Goal: Check status: Check status

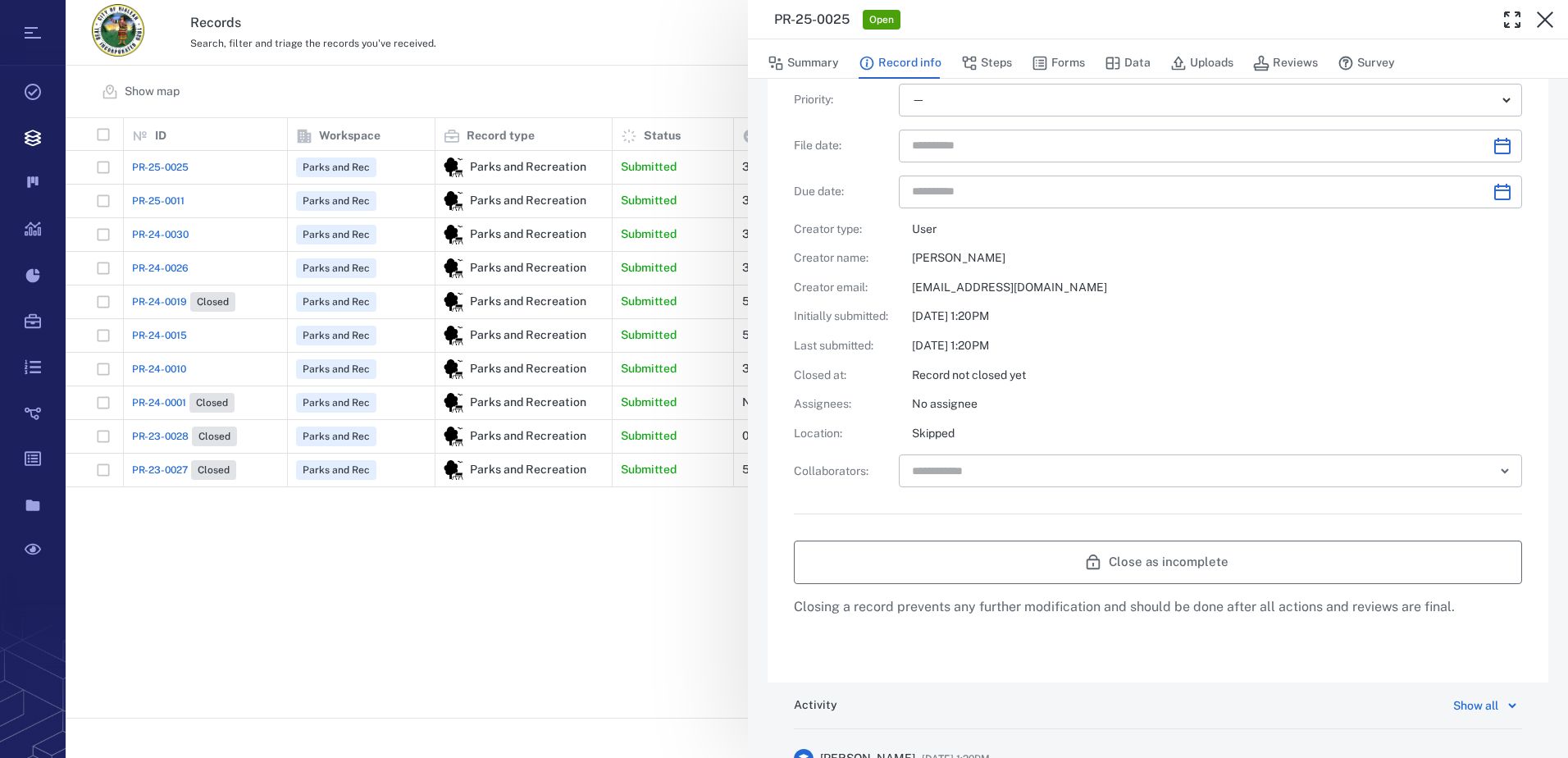
scroll to position [732, 0]
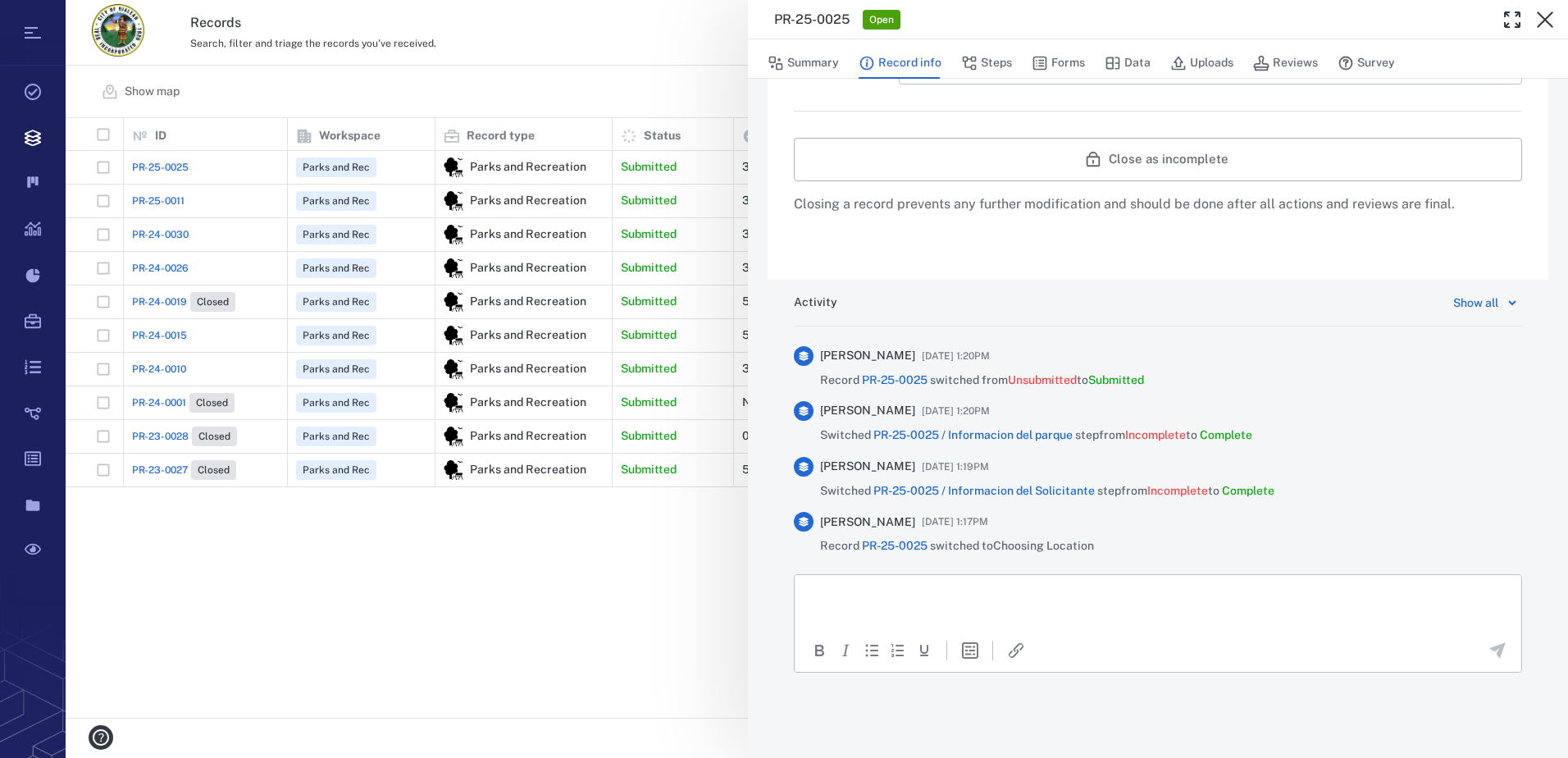
click at [908, 374] on span "PR-25-0025" at bounding box center [895, 379] width 66 height 13
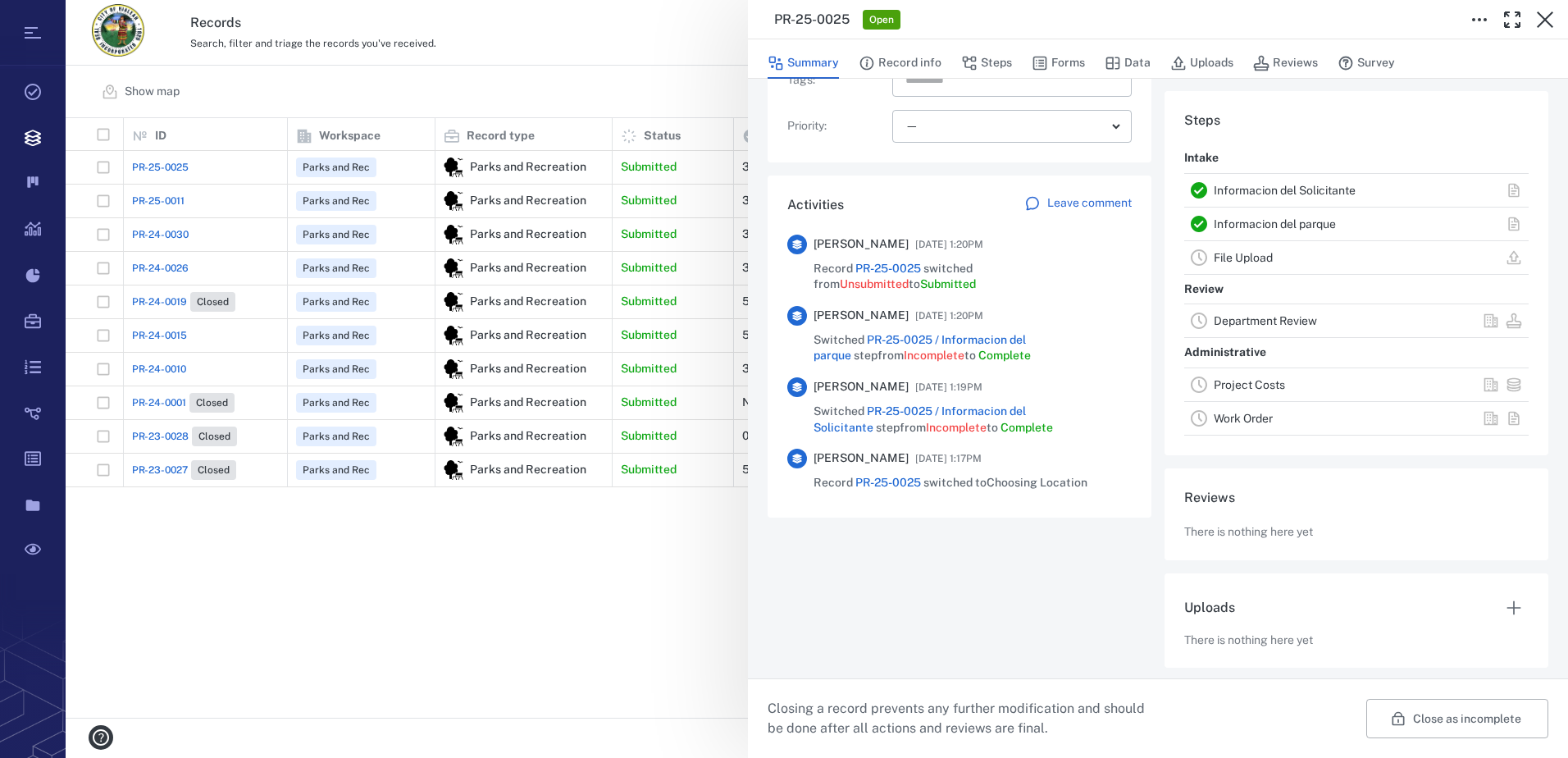
scroll to position [335, 0]
click at [430, 509] on div "PR-25-0025 Open Summary Record info Steps Forms Data Uploads Reviews Survey Rec…" at bounding box center [817, 379] width 1503 height 758
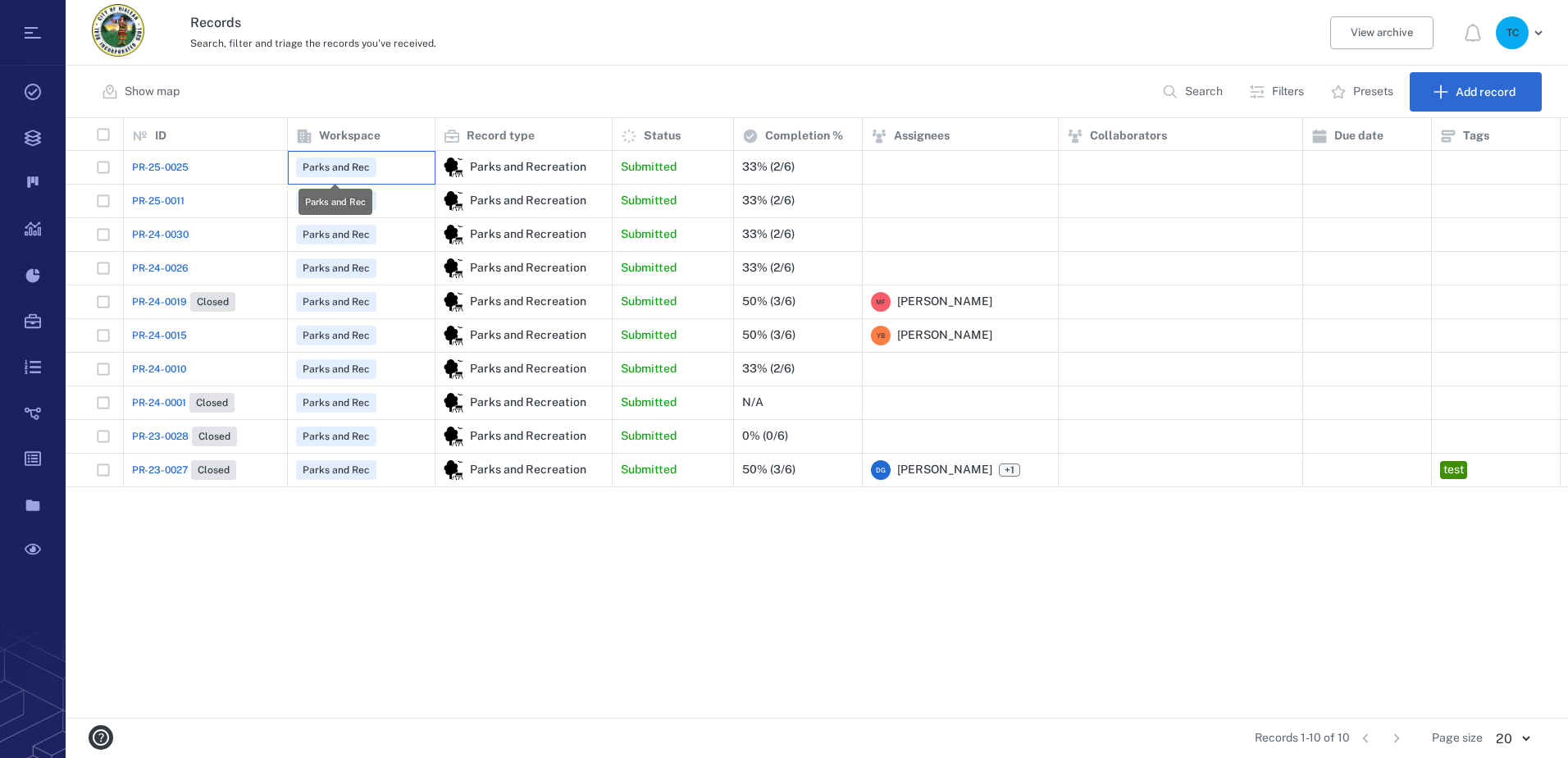
click at [330, 167] on span "Parks and Rec" at bounding box center [336, 168] width 74 height 14
click at [181, 172] on span "PR-25-0025" at bounding box center [160, 167] width 56 height 15
click at [181, 169] on span "PR-25-0025" at bounding box center [160, 167] width 56 height 15
click at [312, 165] on span "Parks and Rec" at bounding box center [336, 168] width 74 height 14
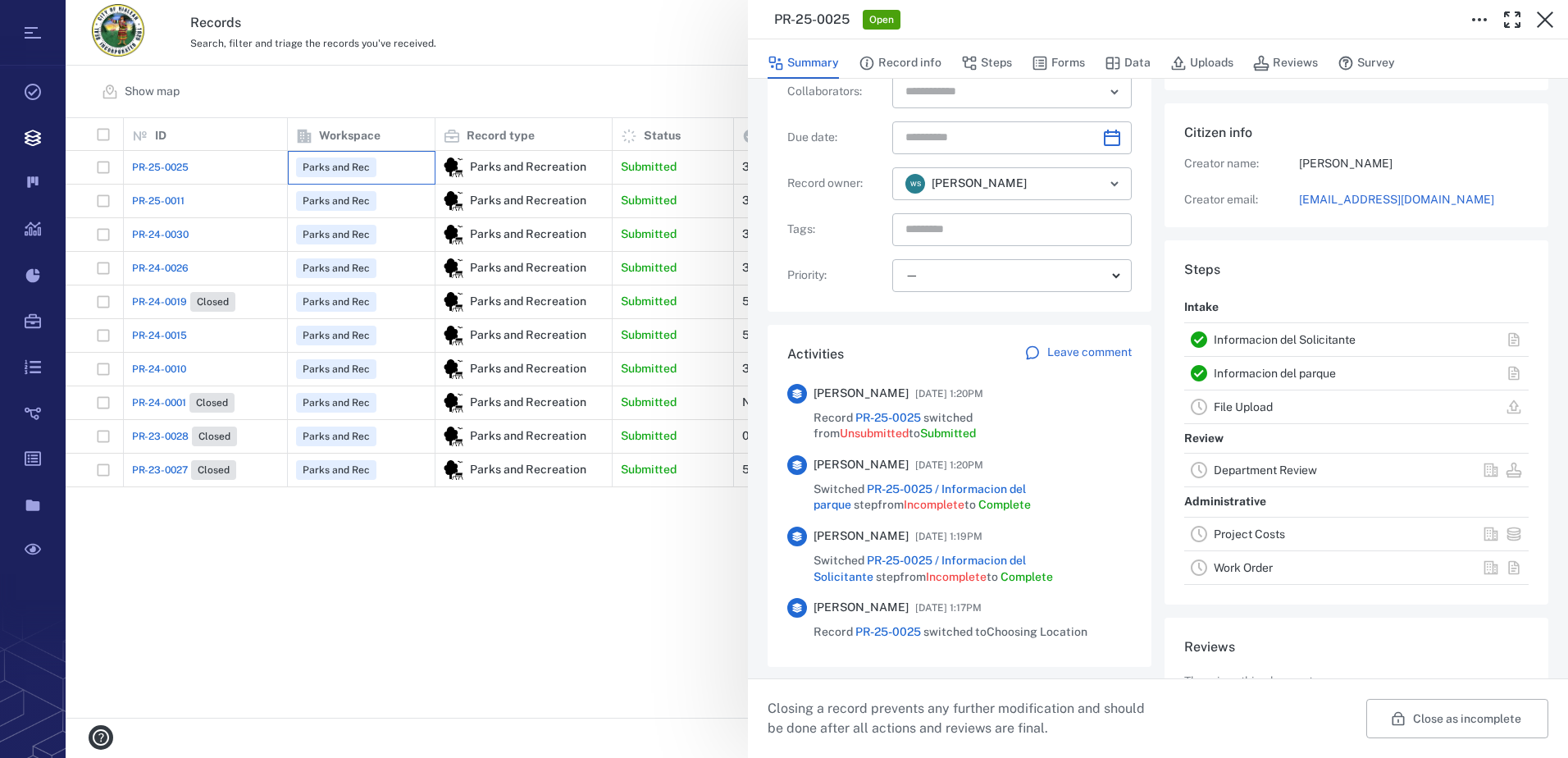
scroll to position [328, 0]
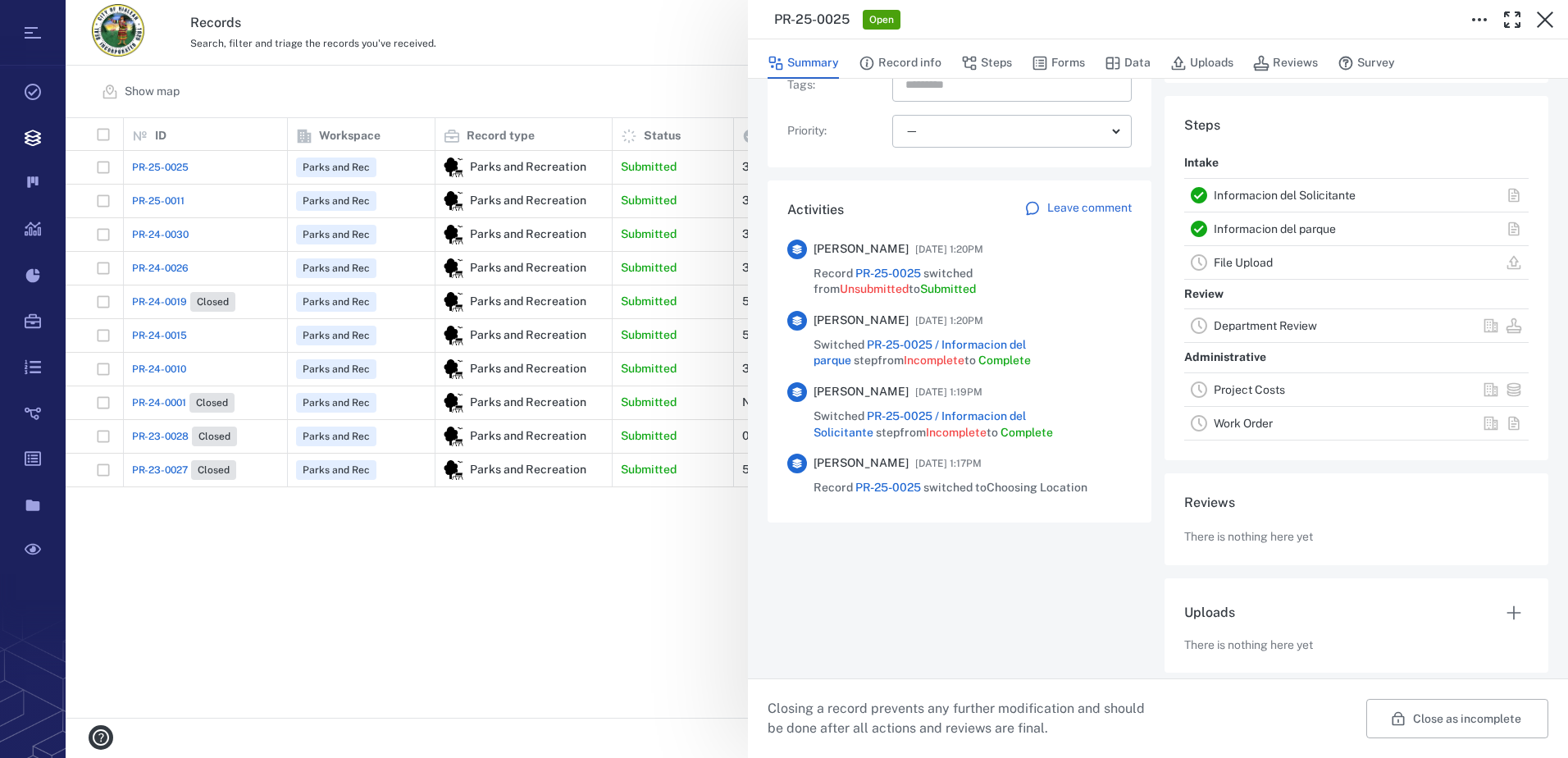
click at [1004, 416] on span "PR-25-0025 / Informacion del Solicitante" at bounding box center [920, 424] width 212 height 30
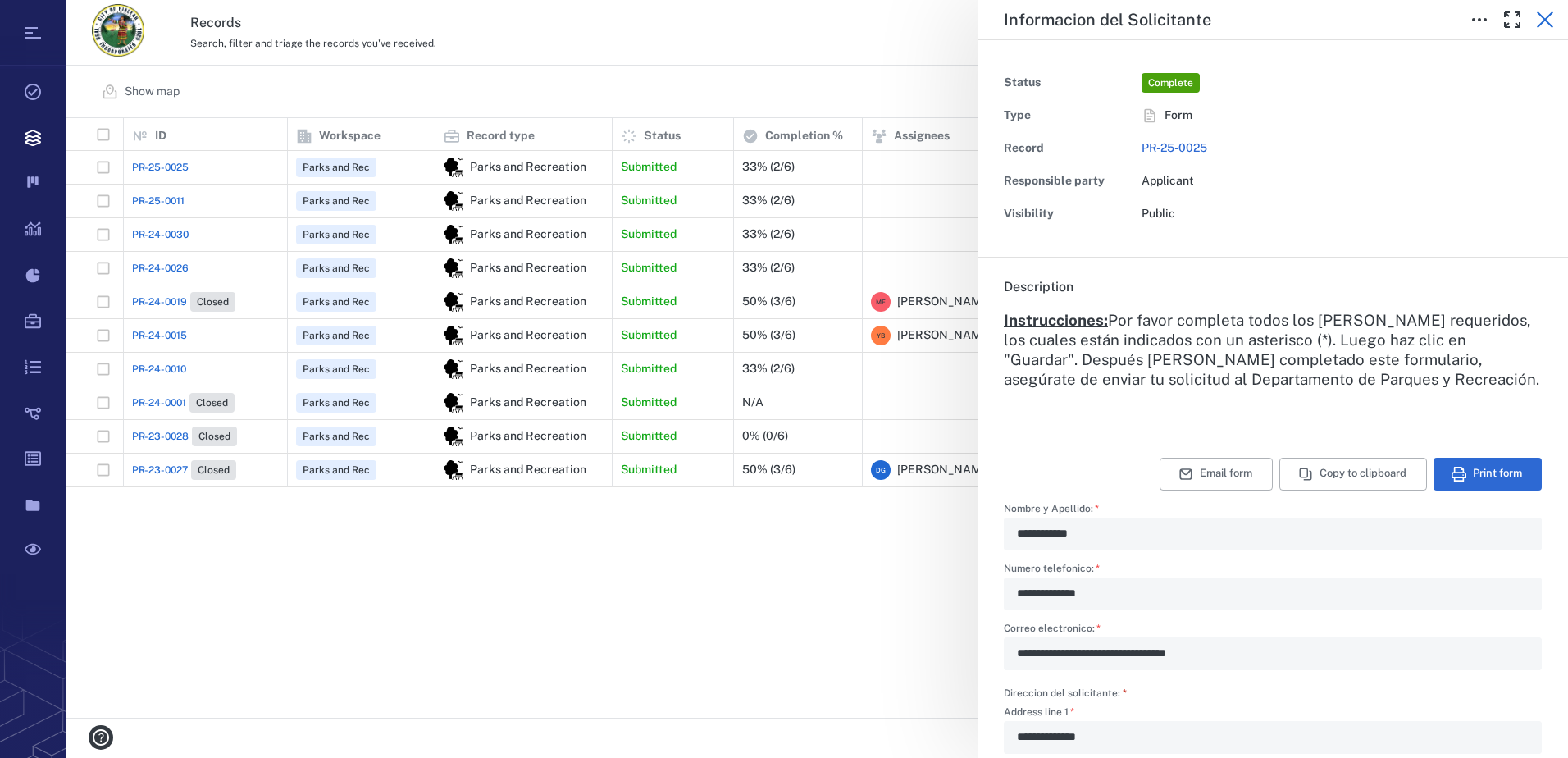
click at [1542, 19] on icon "button" at bounding box center [1545, 19] width 19 height 19
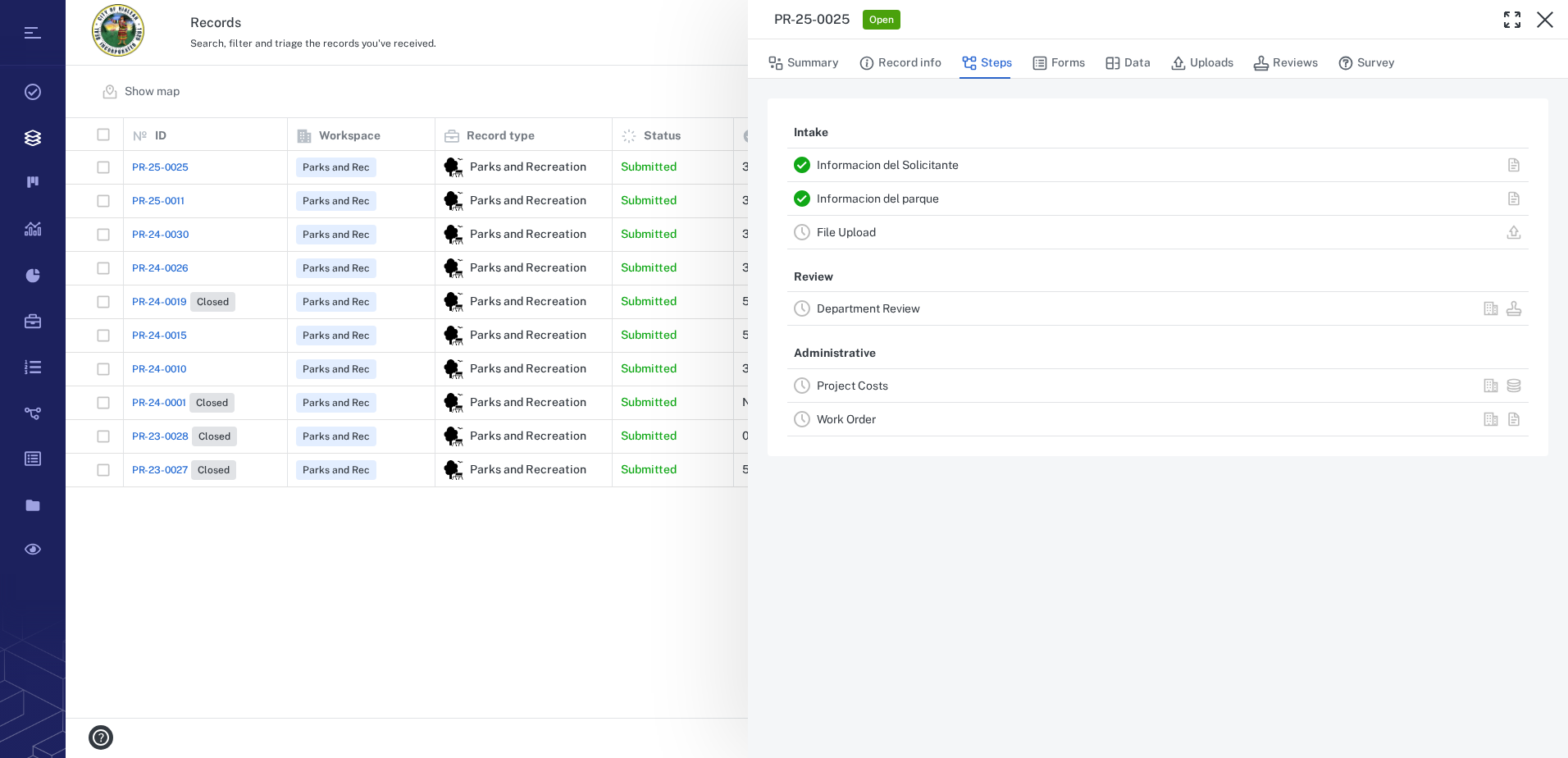
click at [655, 621] on div "PR-25-0025 Open Summary Record info Steps Forms Data Uploads Reviews Survey Int…" at bounding box center [817, 379] width 1503 height 758
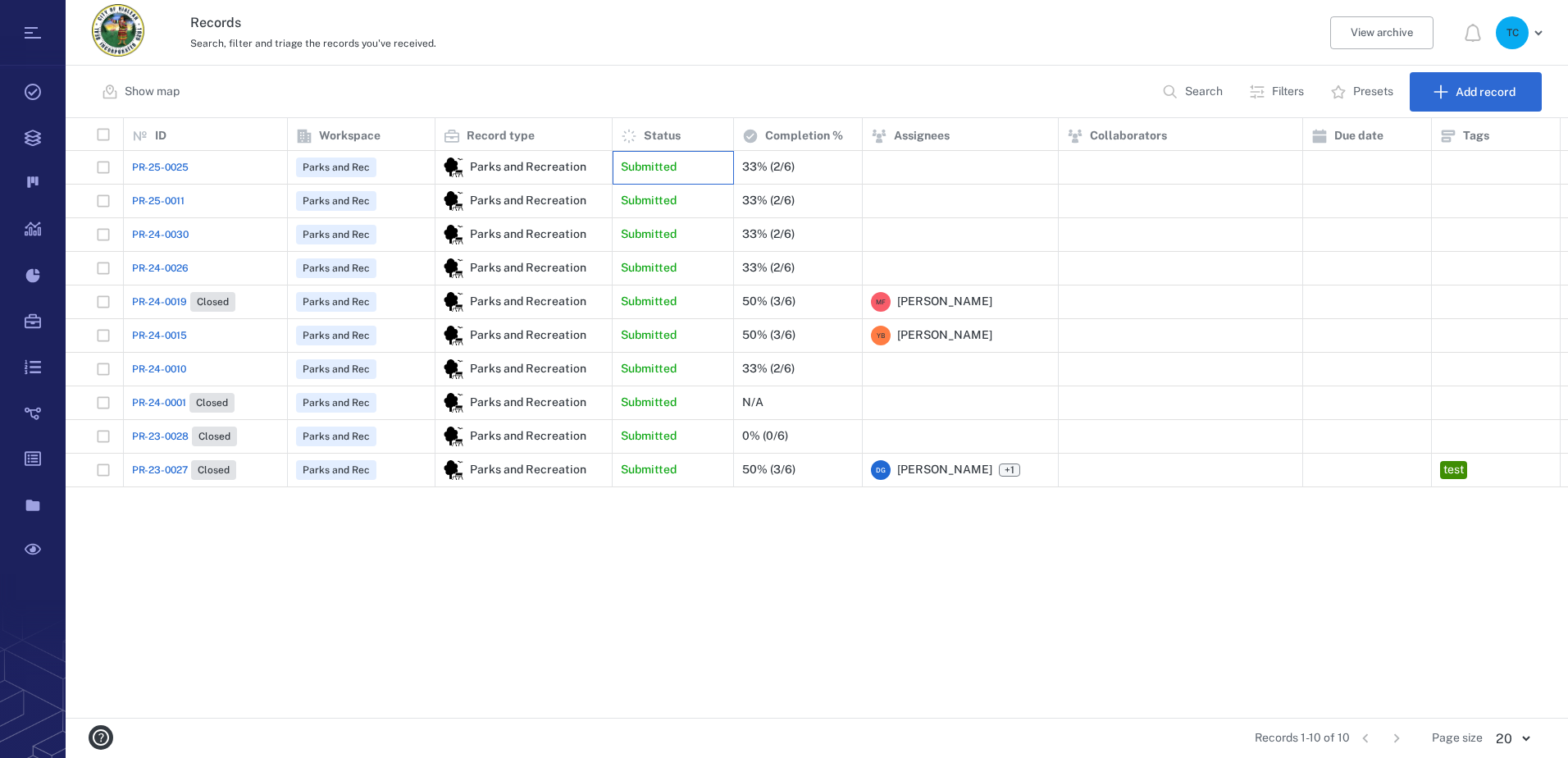
click at [641, 164] on p "Submitted" at bounding box center [648, 167] width 55 height 17
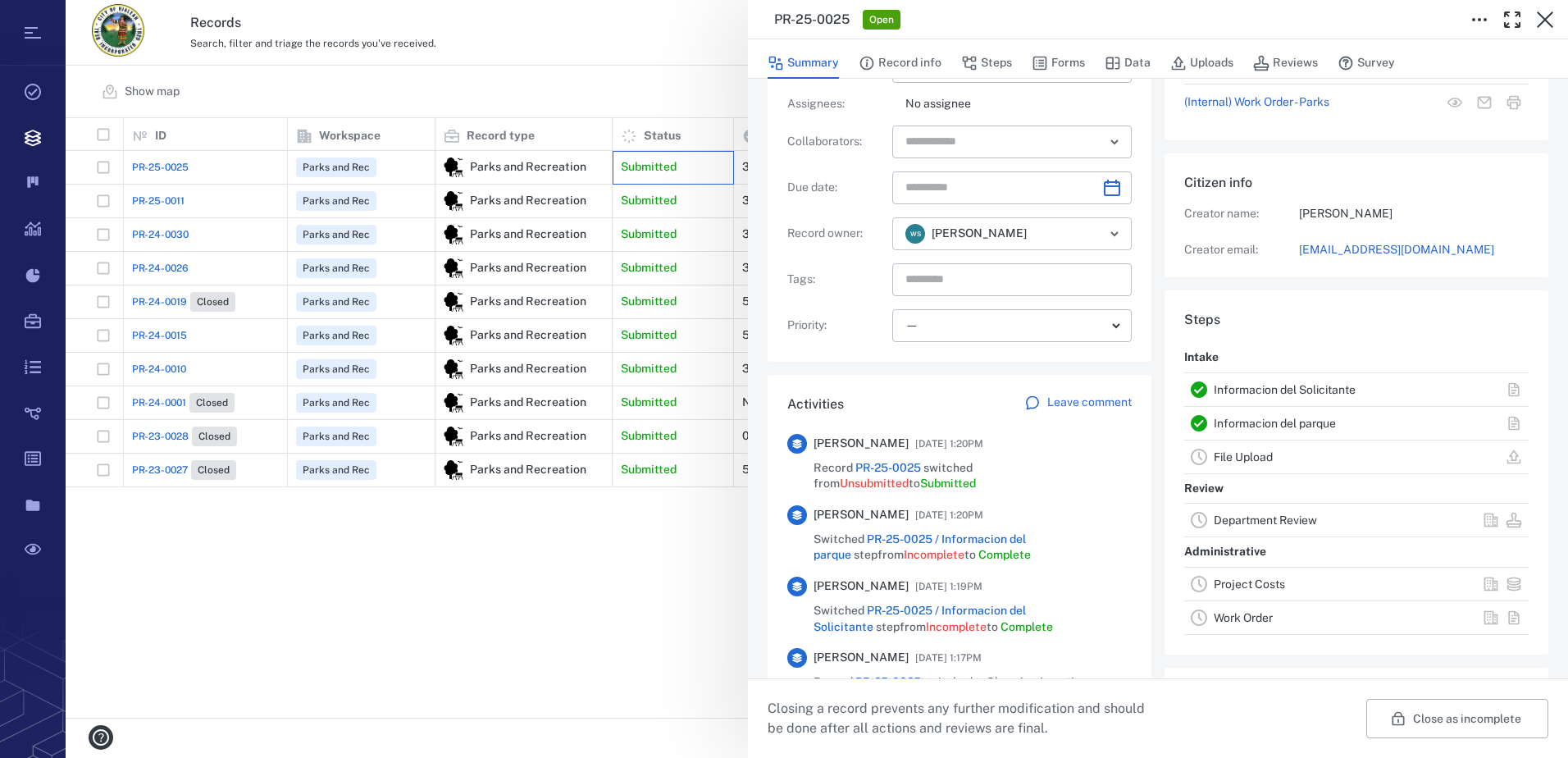
scroll to position [247, 0]
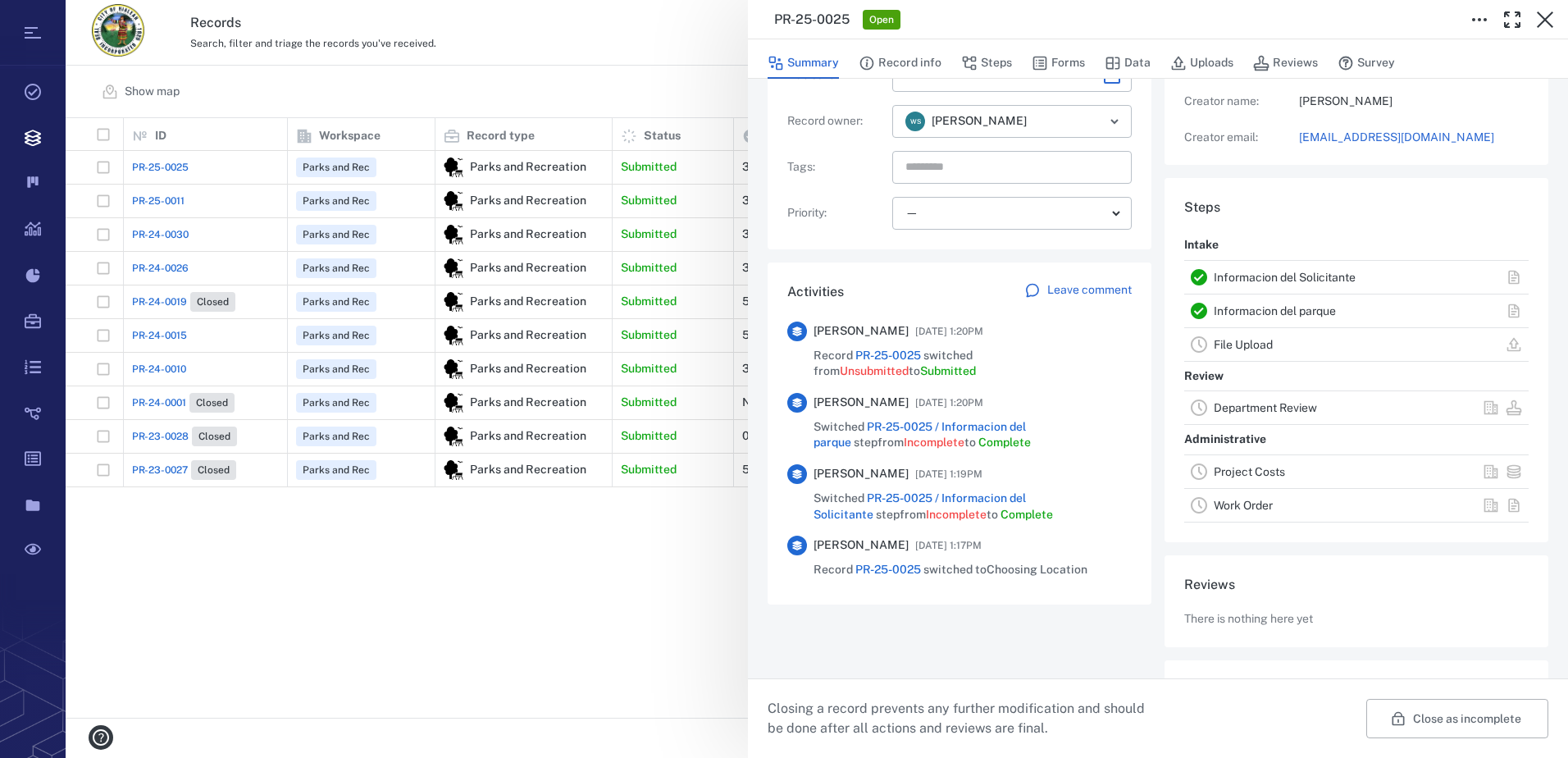
click at [488, 160] on div "PR-25-0025 Open Summary Record info Steps Forms Data Uploads Reviews Survey Rec…" at bounding box center [817, 379] width 1503 height 758
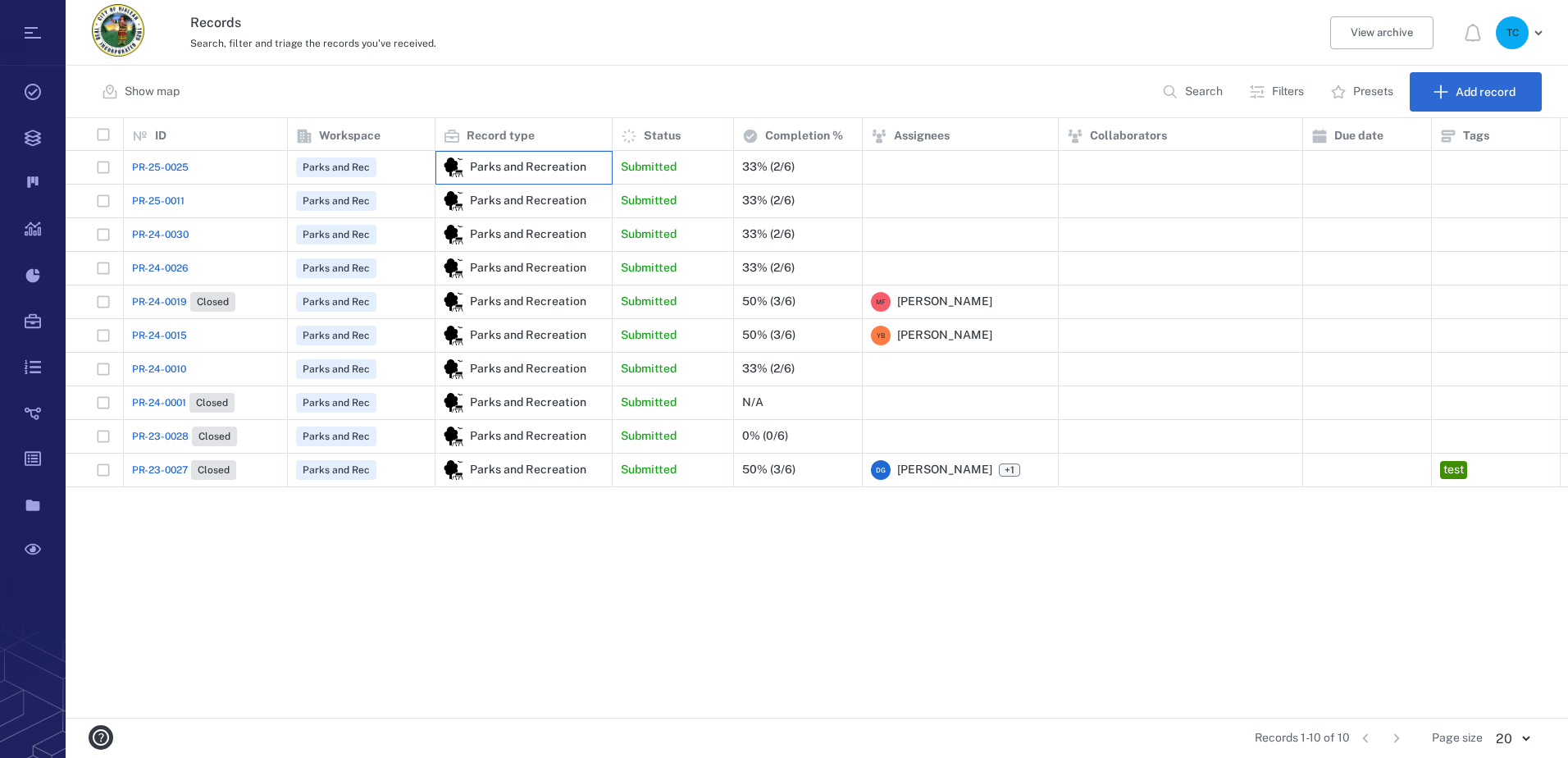
click at [488, 161] on div "Parks and Recreation" at bounding box center [528, 167] width 116 height 12
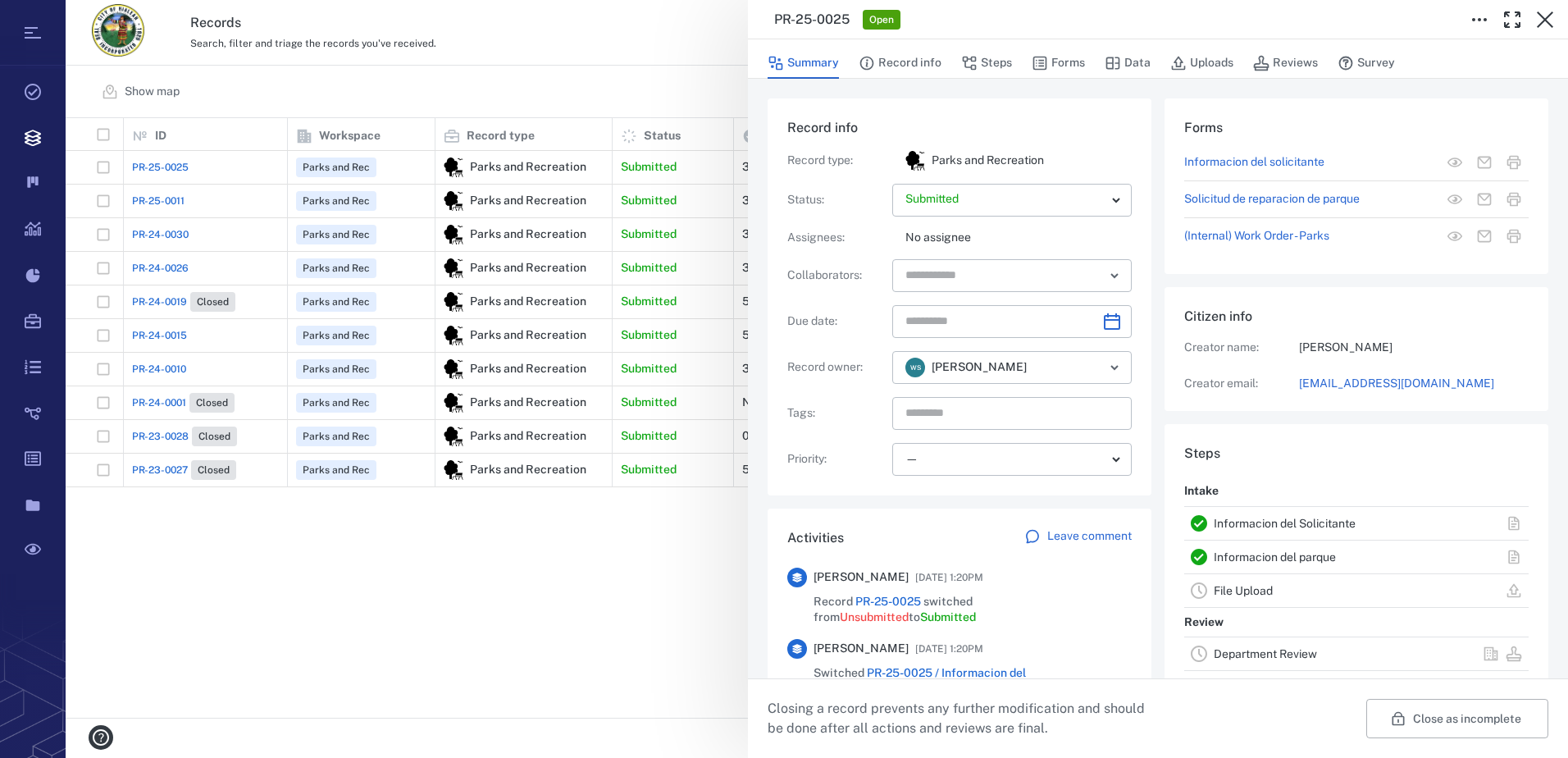
click at [1239, 164] on p "Informacion del solicitante" at bounding box center [1254, 162] width 140 height 17
